Goal: Use online tool/utility: Use online tool/utility

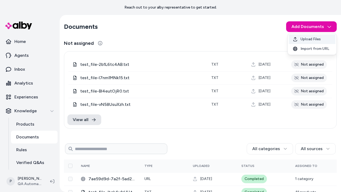
click at [312, 39] on span "Upload Files" at bounding box center [310, 38] width 20 height 5
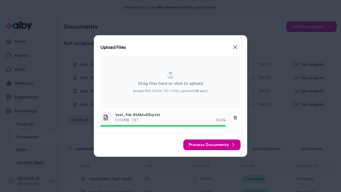
click at [213, 145] on span "Process Documents" at bounding box center [209, 144] width 40 height 6
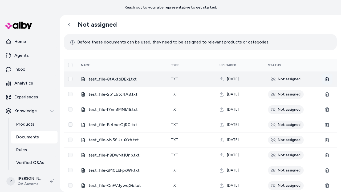
click at [327, 79] on icon at bounding box center [327, 79] width 4 height 4
